Goal: Task Accomplishment & Management: Use online tool/utility

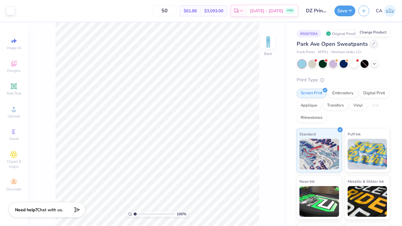
click at [372, 46] on div at bounding box center [374, 43] width 7 height 7
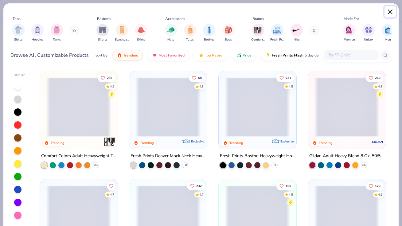
click at [390, 13] on button "Close" at bounding box center [391, 12] width 12 height 12
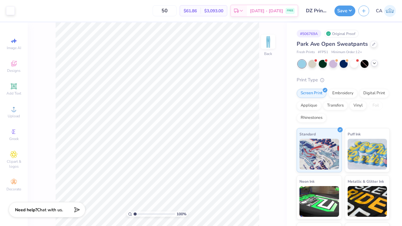
click at [376, 63] on icon at bounding box center [374, 63] width 5 height 5
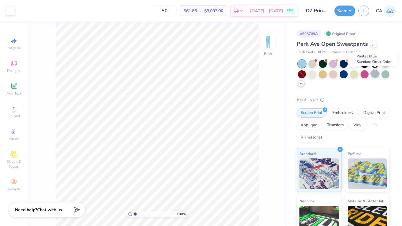
click at [375, 74] on div at bounding box center [375, 74] width 8 height 8
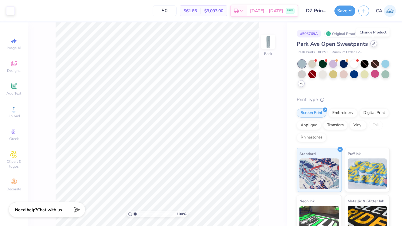
click at [374, 44] on icon at bounding box center [374, 43] width 3 height 3
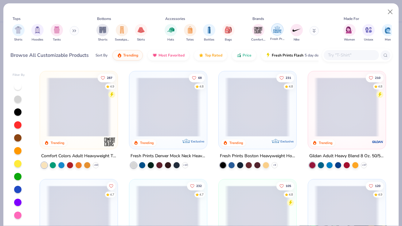
click at [279, 29] on img "filter for Fresh Prints" at bounding box center [277, 29] width 9 height 9
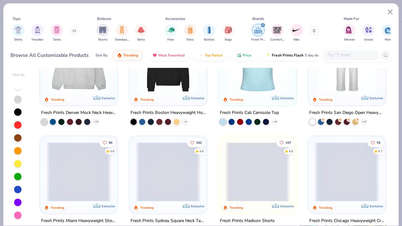
scroll to position [45, 0]
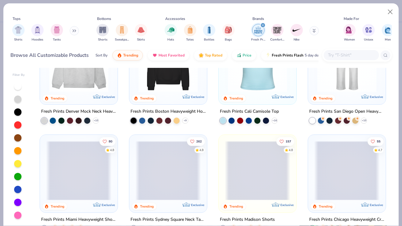
click at [343, 85] on img at bounding box center [347, 62] width 65 height 59
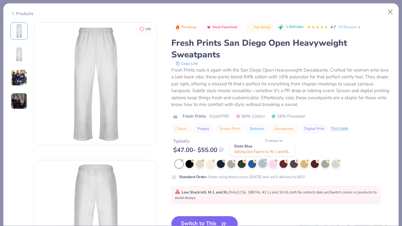
click at [263, 163] on div at bounding box center [263, 164] width 8 height 8
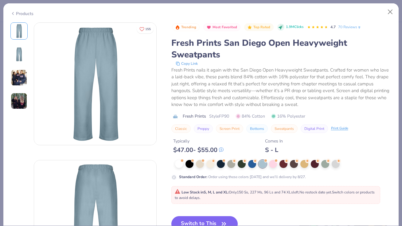
click at [203, 219] on button "Switch to This" at bounding box center [205, 223] width 67 height 15
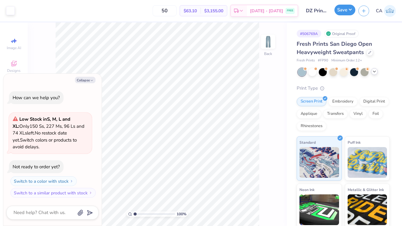
click at [346, 13] on button "Save" at bounding box center [345, 10] width 21 height 11
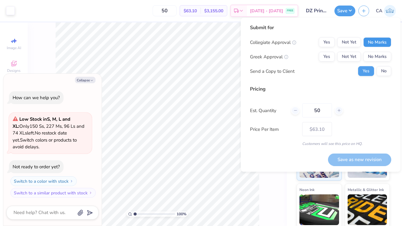
click at [377, 45] on button "No Marks" at bounding box center [378, 43] width 28 height 10
click at [328, 56] on button "Yes" at bounding box center [327, 57] width 16 height 10
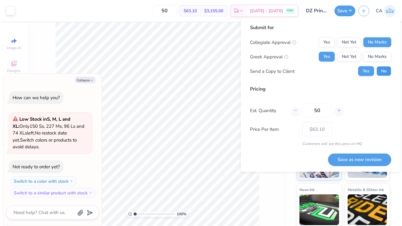
click at [383, 72] on button "No" at bounding box center [384, 71] width 15 height 10
type textarea "x"
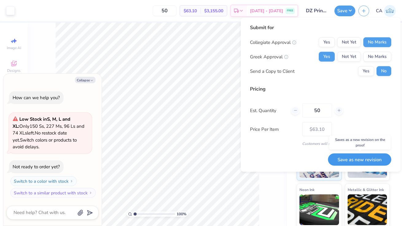
click at [354, 160] on button "Save as new revision" at bounding box center [359, 159] width 63 height 13
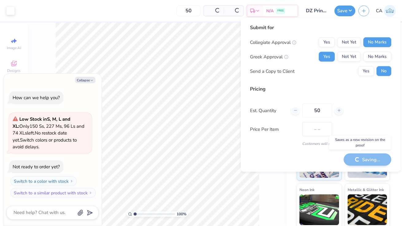
type input "$63.10"
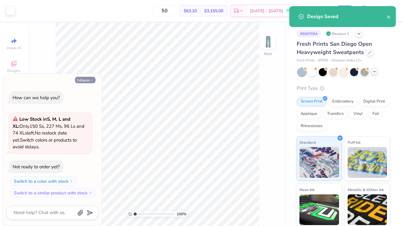
click at [91, 79] on icon "button" at bounding box center [92, 81] width 4 height 4
type textarea "x"
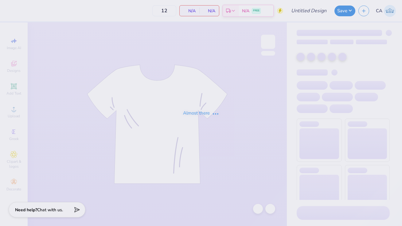
type input "DZ Print Sweat Set 2025"
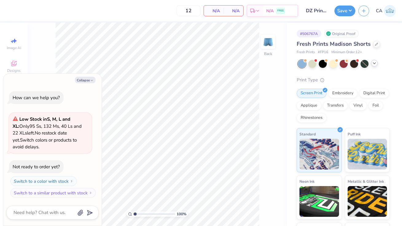
click at [373, 64] on icon at bounding box center [374, 63] width 5 height 5
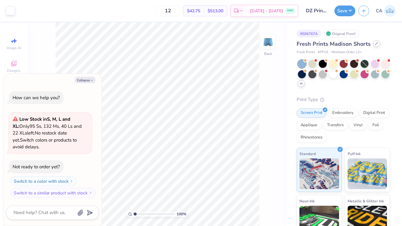
click at [375, 45] on icon at bounding box center [376, 43] width 3 height 3
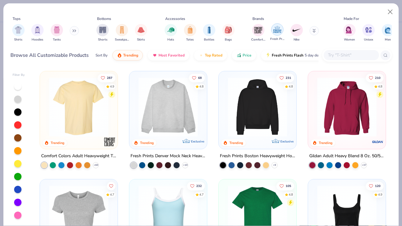
click at [280, 31] on img "filter for Fresh Prints" at bounding box center [277, 29] width 9 height 9
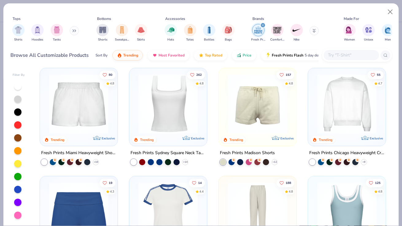
scroll to position [105, 0]
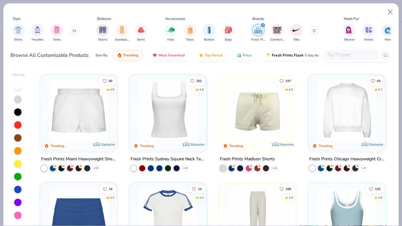
click at [95, 115] on img at bounding box center [78, 110] width 65 height 59
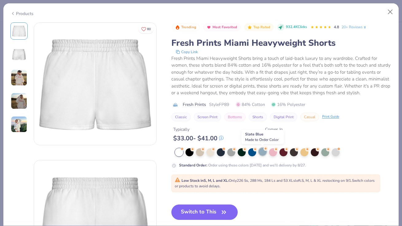
click at [264, 151] on div at bounding box center [263, 152] width 8 height 8
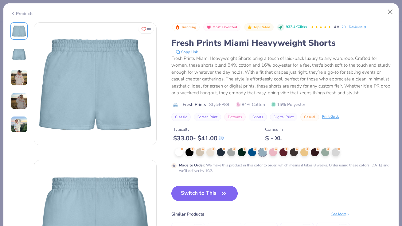
click at [215, 193] on button "Switch to This" at bounding box center [205, 193] width 67 height 15
type textarea "x"
type input "50"
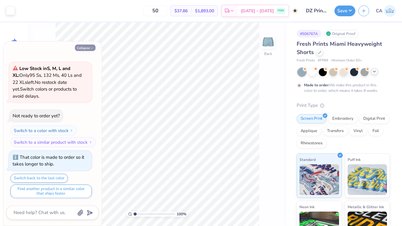
click at [86, 48] on button "Collapse" at bounding box center [85, 48] width 21 height 6
type textarea "x"
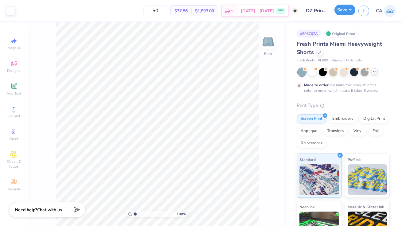
click at [349, 8] on button "Save" at bounding box center [345, 10] width 21 height 11
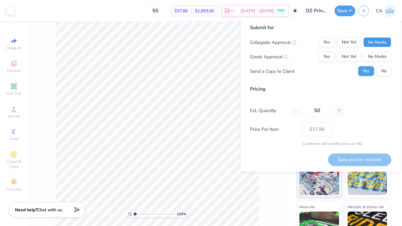
click at [380, 45] on button "No Marks" at bounding box center [378, 43] width 28 height 10
click at [328, 56] on button "Yes" at bounding box center [327, 57] width 16 height 10
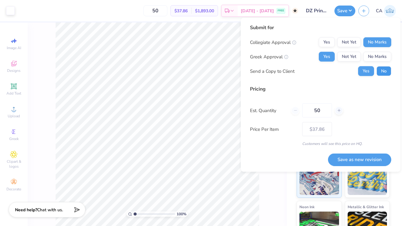
click at [386, 70] on button "No" at bounding box center [384, 71] width 15 height 10
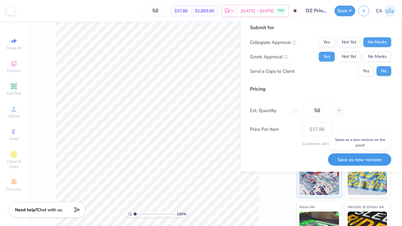
click at [362, 161] on button "Save as new revision" at bounding box center [359, 159] width 63 height 13
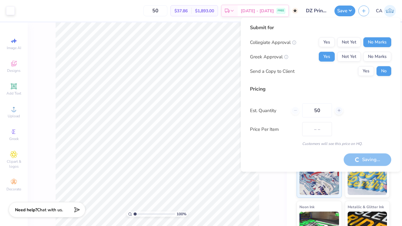
type input "$37.86"
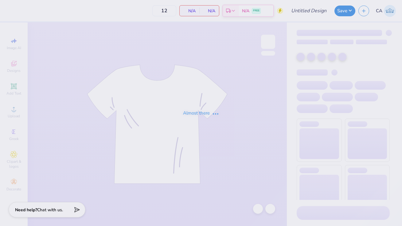
type input "DZ Print Sweat Set 2025"
type input "50"
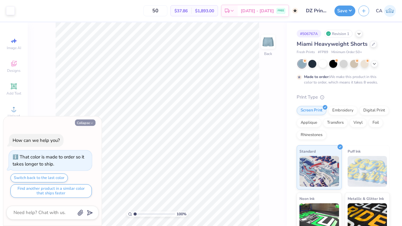
click at [91, 121] on button "Collapse" at bounding box center [85, 123] width 21 height 6
type textarea "x"
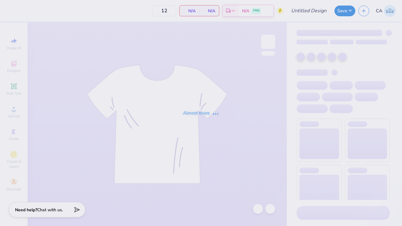
type input "DZ Print Sweat Set 2025"
type input "50"
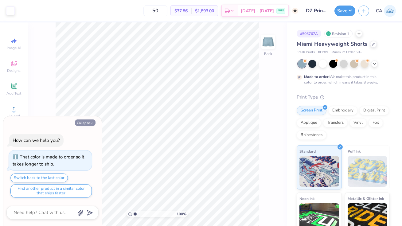
click at [83, 122] on button "Collapse" at bounding box center [85, 123] width 21 height 6
type textarea "x"
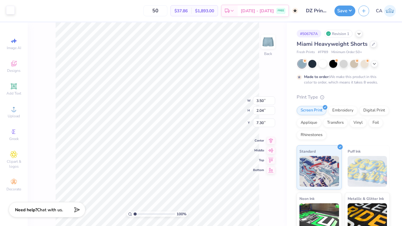
click at [9, 14] on div at bounding box center [10, 10] width 9 height 9
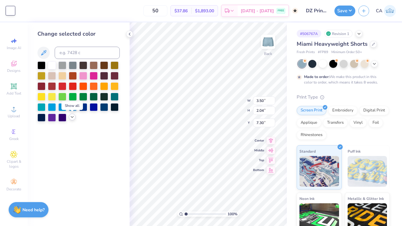
click at [73, 118] on icon at bounding box center [72, 117] width 5 height 5
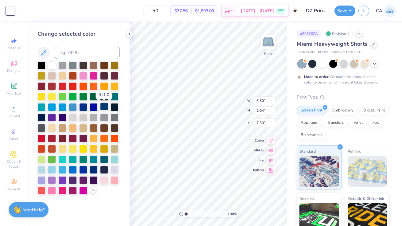
click at [106, 106] on div at bounding box center [104, 107] width 8 height 8
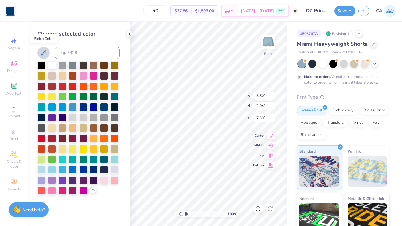
click at [44, 55] on icon at bounding box center [43, 52] width 7 height 7
click at [45, 53] on icon at bounding box center [43, 52] width 7 height 7
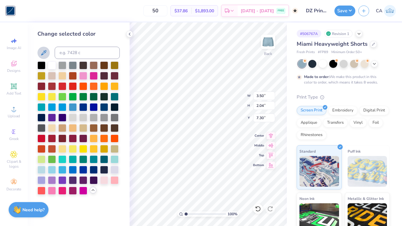
click at [45, 53] on icon at bounding box center [43, 52] width 7 height 7
click at [63, 85] on div at bounding box center [62, 86] width 8 height 8
click at [94, 106] on div at bounding box center [94, 107] width 8 height 8
click at [83, 106] on div at bounding box center [83, 107] width 8 height 8
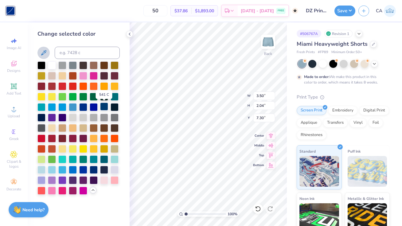
click at [103, 106] on div at bounding box center [104, 107] width 8 height 8
click at [44, 52] on icon at bounding box center [43, 52] width 7 height 7
click at [105, 107] on div at bounding box center [104, 107] width 8 height 8
click at [93, 191] on icon at bounding box center [93, 190] width 5 height 5
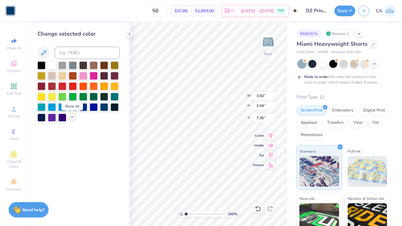
click at [71, 117] on icon at bounding box center [72, 117] width 5 height 5
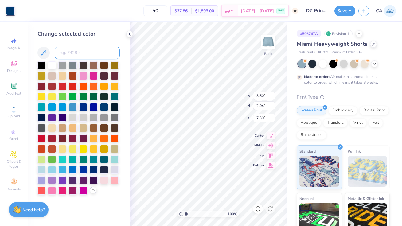
click at [70, 54] on input at bounding box center [87, 53] width 65 height 12
drag, startPoint x: 84, startPoint y: 53, endPoint x: 51, endPoint y: 53, distance: 32.9
click at [51, 53] on div "536878" at bounding box center [79, 53] width 82 height 12
type input "5"
type input "2354c"
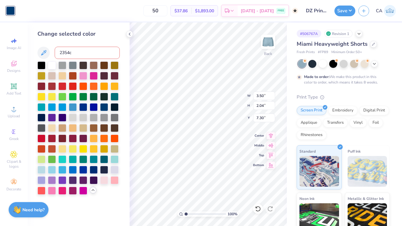
click at [105, 38] on div "Change selected color" at bounding box center [79, 34] width 82 height 8
click at [130, 35] on polyline at bounding box center [129, 34] width 1 height 2
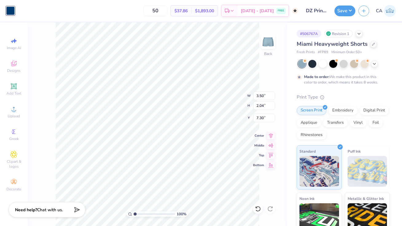
click at [10, 10] on div at bounding box center [10, 10] width 9 height 9
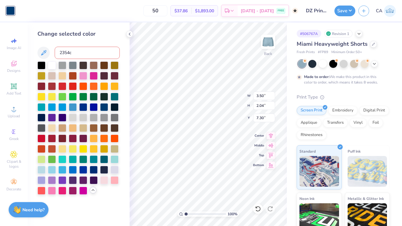
drag, startPoint x: 77, startPoint y: 52, endPoint x: 56, endPoint y: 52, distance: 20.9
click at [56, 52] on input "2354c" at bounding box center [87, 53] width 65 height 12
click at [52, 63] on div at bounding box center [52, 65] width 8 height 8
click at [104, 106] on div at bounding box center [104, 107] width 8 height 8
click at [12, 12] on div at bounding box center [10, 10] width 9 height 9
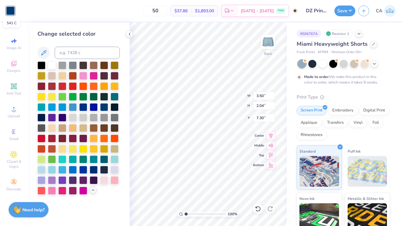
click at [12, 12] on div at bounding box center [10, 10] width 9 height 9
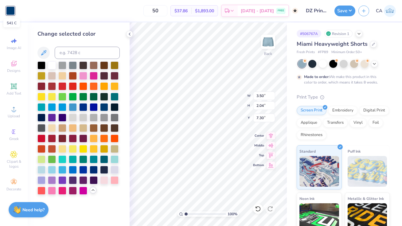
click at [12, 12] on div at bounding box center [10, 10] width 9 height 9
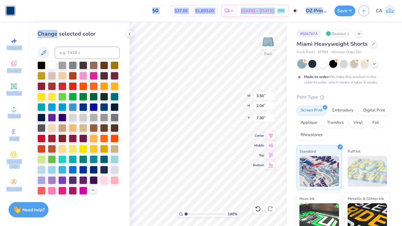
drag, startPoint x: 12, startPoint y: 12, endPoint x: 46, endPoint y: 38, distance: 42.8
click at [46, 38] on div "Art colors 50 $37.86 Per Item $1,893.00 Total Est. Delivery Oct 5 - 8 FREE Desi…" at bounding box center [201, 113] width 402 height 226
click at [25, 3] on div "50 $37.86 Per Item $1,893.00 Total Est. Delivery Oct 5 - 8 FREE" at bounding box center [158, 11] width 281 height 22
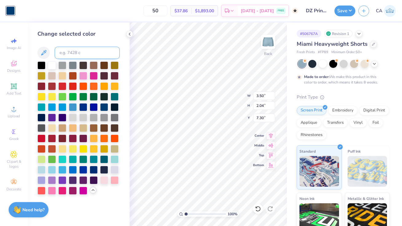
click at [65, 55] on input at bounding box center [87, 53] width 65 height 12
type input "540"
type input "539"
type input "538"
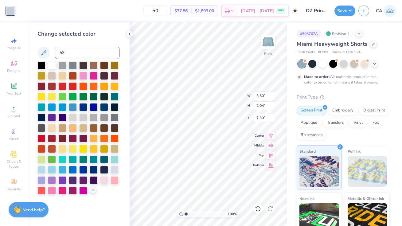
type input "539"
type input "541"
type input "542"
type input "543"
type input "544"
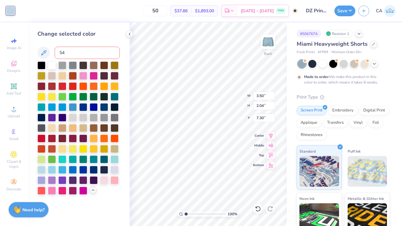
type input "540"
type input "541"
type input "542"
type input "541"
click at [105, 107] on div at bounding box center [104, 107] width 8 height 8
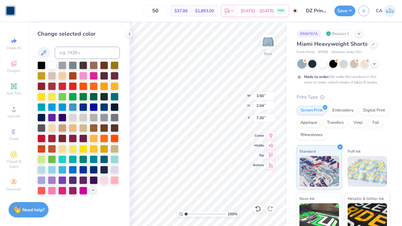
click at [129, 32] on icon at bounding box center [129, 34] width 5 height 5
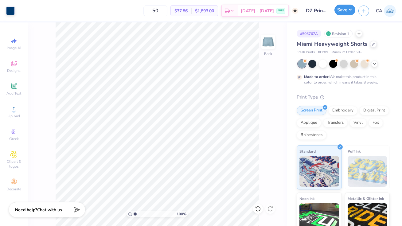
click at [347, 11] on button "Save" at bounding box center [345, 10] width 21 height 11
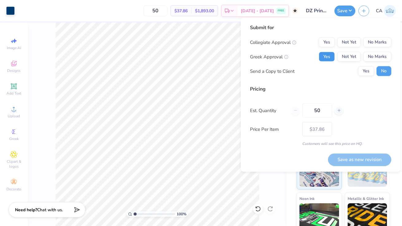
click at [331, 58] on button "Yes" at bounding box center [327, 57] width 16 height 10
click at [380, 43] on button "No Marks" at bounding box center [378, 43] width 28 height 10
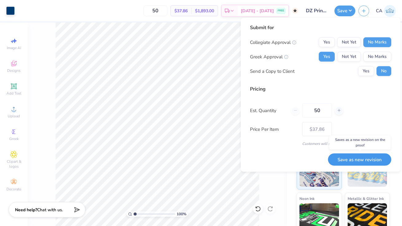
click at [356, 160] on button "Save as new revision" at bounding box center [359, 159] width 63 height 13
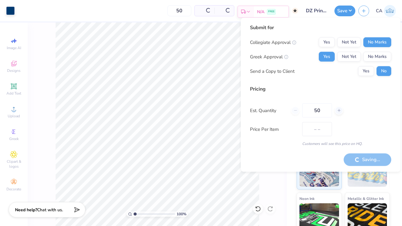
type input "$37.86"
